Goal: Complete application form: Complete application form

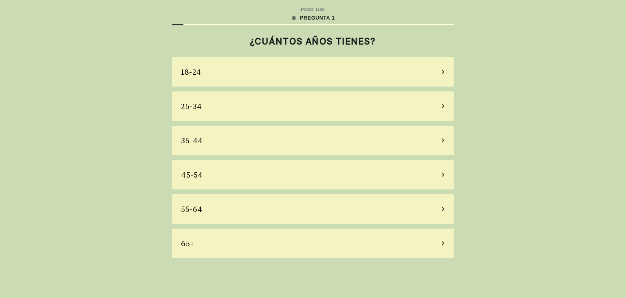
click at [441, 174] on div "45-54" at bounding box center [313, 174] width 282 height 29
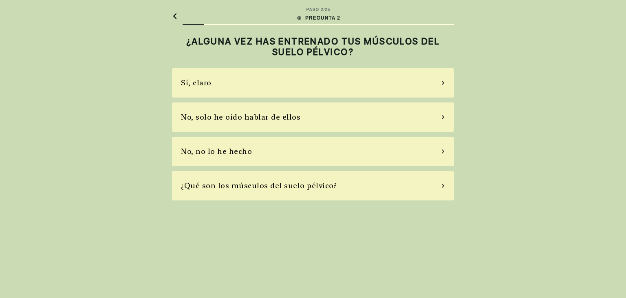
click at [445, 152] on icon at bounding box center [443, 151] width 4 height 7
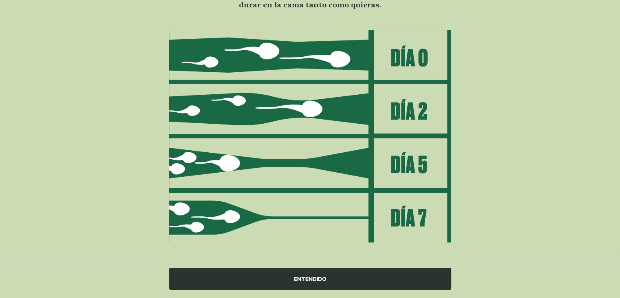
scroll to position [83, 0]
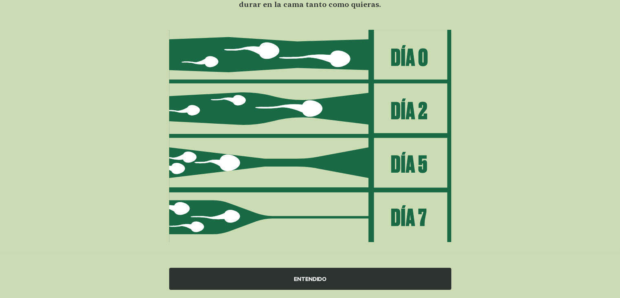
click at [303, 279] on div "ENTENDIDO" at bounding box center [310, 278] width 282 height 22
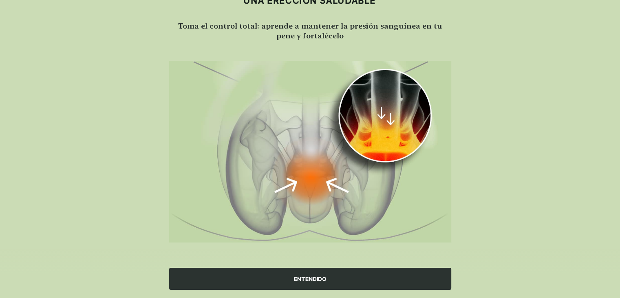
scroll to position [51, 0]
click at [303, 279] on div "ENTENDIDO" at bounding box center [310, 278] width 282 height 22
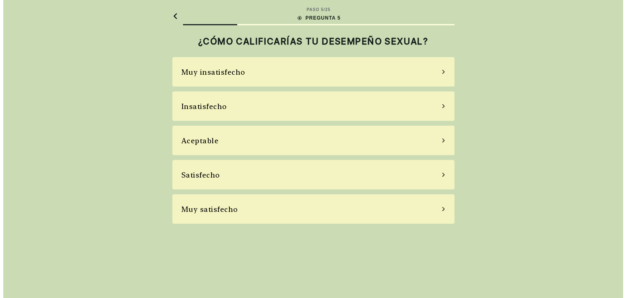
scroll to position [0, 0]
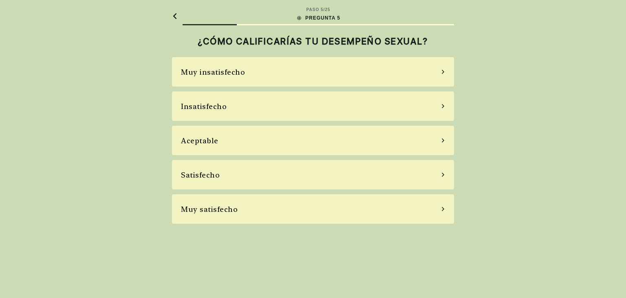
click at [444, 137] on div "Aceptable" at bounding box center [313, 140] width 282 height 29
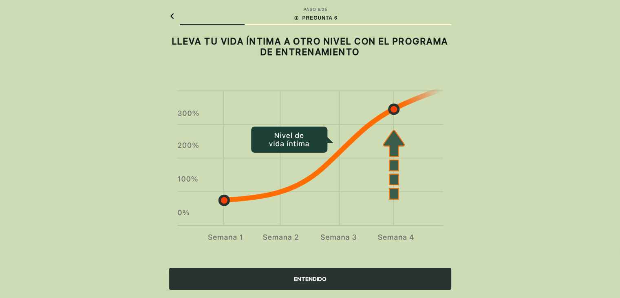
click at [317, 280] on div "ENTENDIDO" at bounding box center [310, 278] width 282 height 22
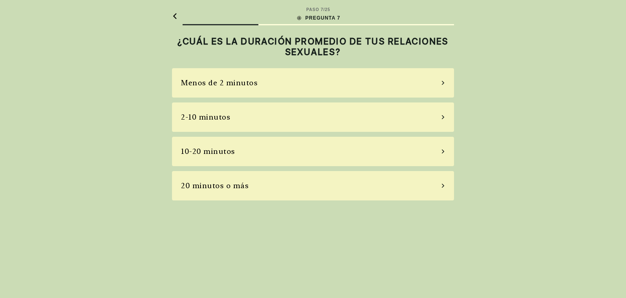
click at [441, 118] on icon at bounding box center [443, 116] width 4 height 7
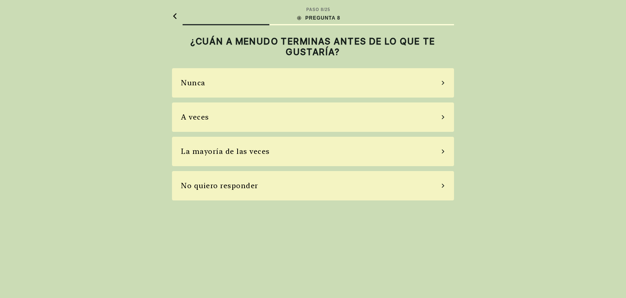
click at [441, 118] on icon at bounding box center [443, 116] width 4 height 7
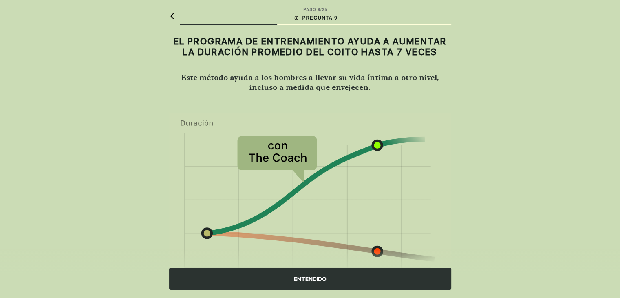
click at [313, 281] on div "ENTENDIDO" at bounding box center [310, 278] width 282 height 22
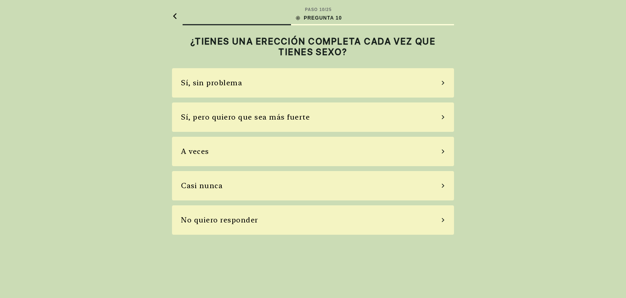
click at [440, 153] on div "A veces" at bounding box center [313, 151] width 282 height 29
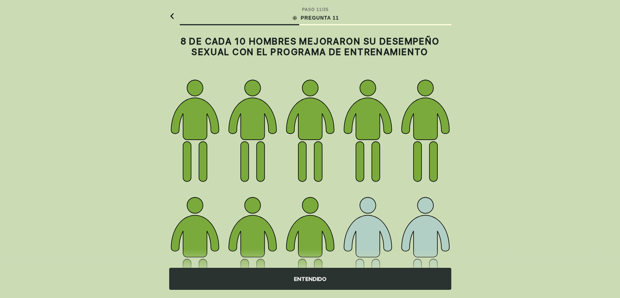
click at [311, 274] on div "ENTENDIDO" at bounding box center [310, 278] width 282 height 22
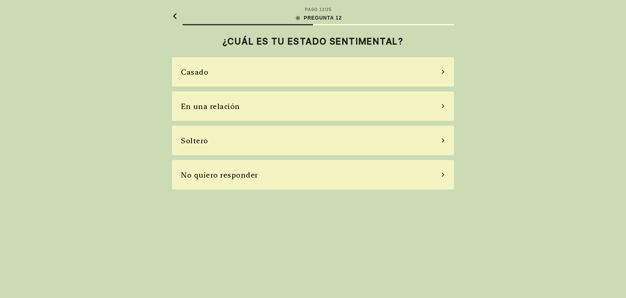
click at [415, 68] on div "Casado" at bounding box center [313, 71] width 282 height 29
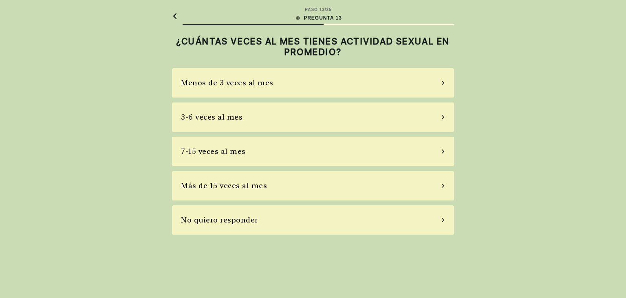
click at [352, 115] on div "3-6 veces al mes" at bounding box center [313, 116] width 282 height 29
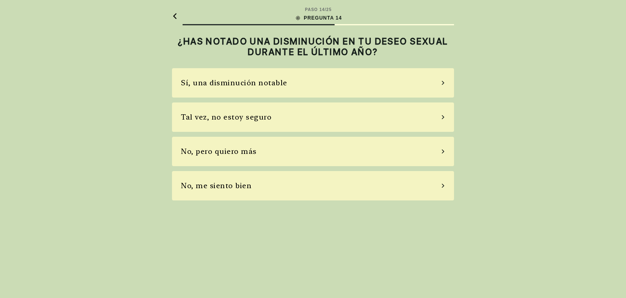
click at [354, 88] on div "Sí, una disminución notable" at bounding box center [313, 82] width 282 height 29
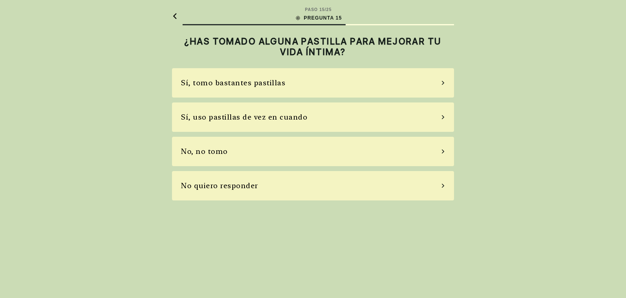
click at [320, 148] on div "No, no tomo" at bounding box center [313, 151] width 282 height 29
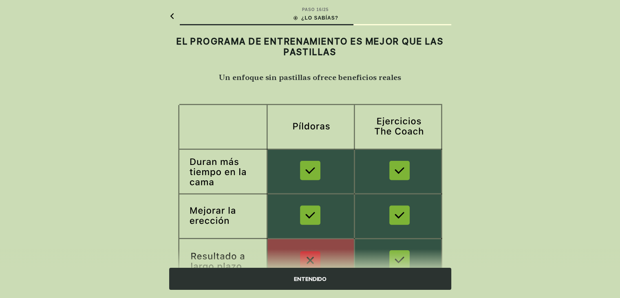
click at [357, 276] on div "ENTENDIDO" at bounding box center [310, 278] width 282 height 22
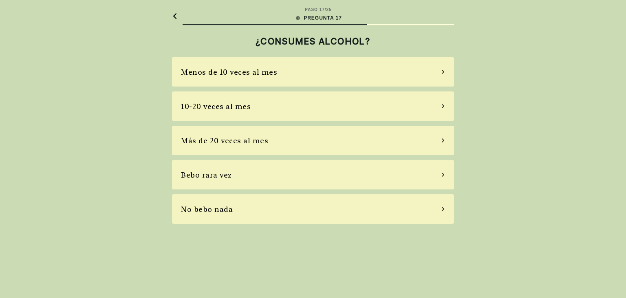
click at [269, 105] on div "10-20 veces al mes" at bounding box center [313, 105] width 282 height 29
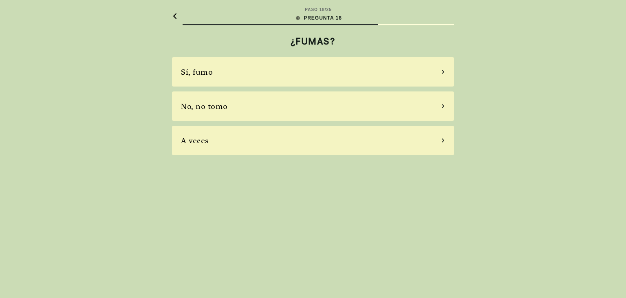
click at [285, 110] on div "No, no tomo" at bounding box center [313, 105] width 282 height 29
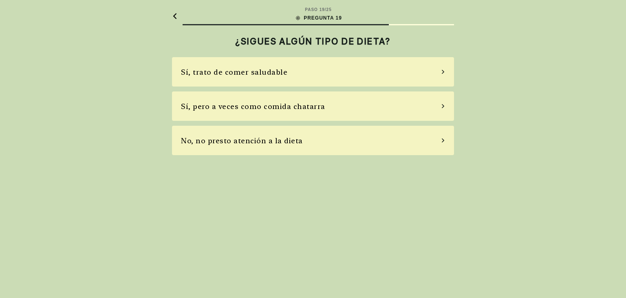
click at [279, 77] on div "Sí, trato de comer saludable" at bounding box center [313, 71] width 282 height 29
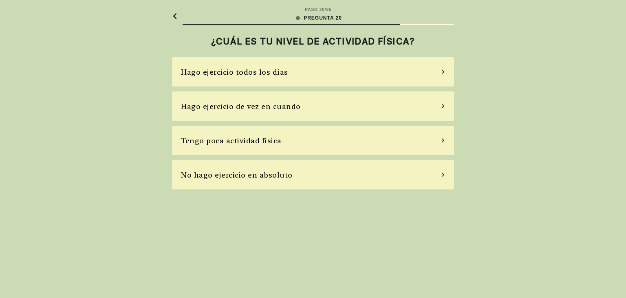
click at [278, 102] on div "Hago ejercicio de vez en cuando" at bounding box center [241, 106] width 120 height 11
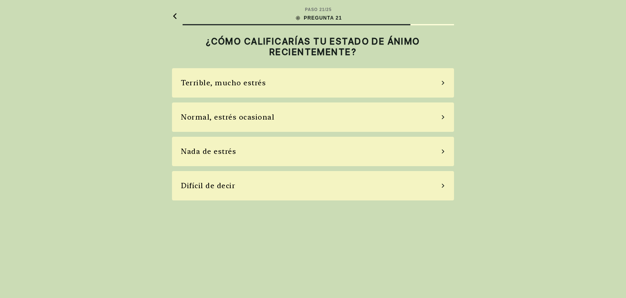
click at [270, 113] on div "Normal, estrés ocasional" at bounding box center [227, 116] width 93 height 11
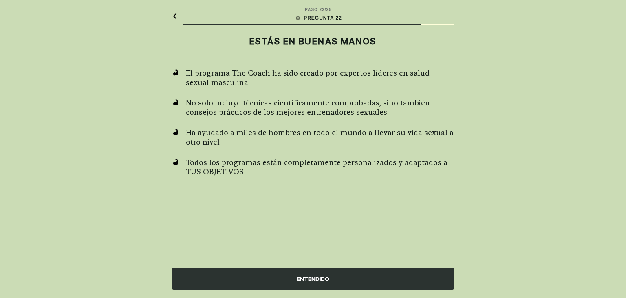
click at [300, 276] on div "ENTENDIDO" at bounding box center [313, 278] width 282 height 22
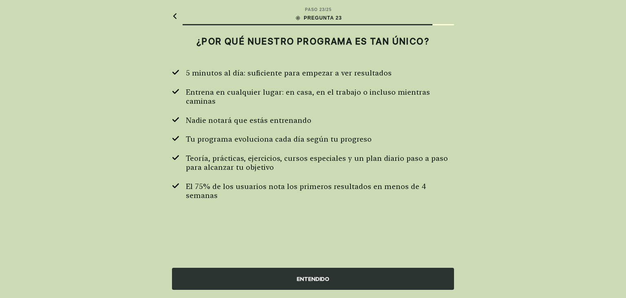
click at [300, 276] on div "ENTENDIDO" at bounding box center [313, 278] width 282 height 22
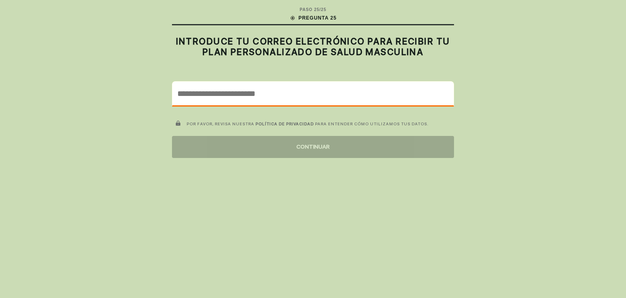
click at [267, 94] on input "email" at bounding box center [312, 94] width 281 height 24
